Goal: Check status: Check status

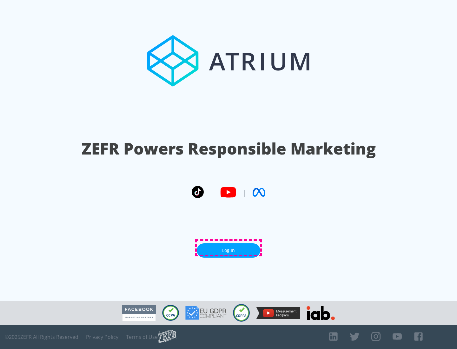
click at [229, 248] on link "Log In" at bounding box center [229, 251] width 64 height 14
